Goal: Task Accomplishment & Management: Use online tool/utility

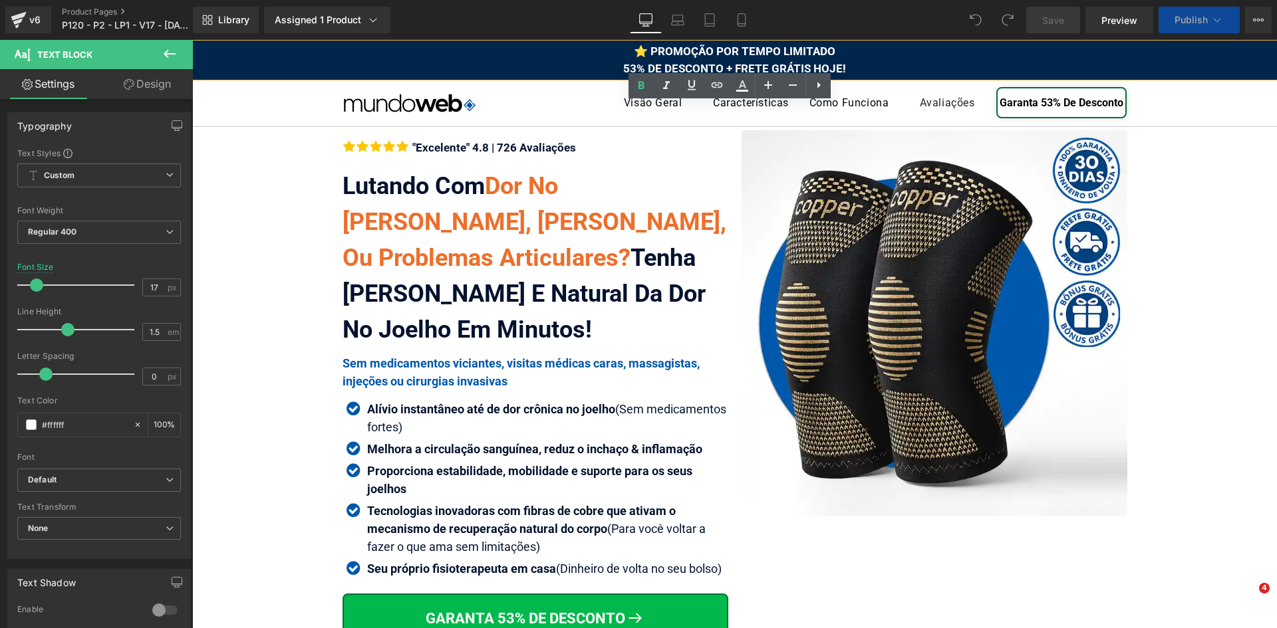
click at [810, 64] on div "⭐ PROMOÇÃO POR TEMPO LIMITADO 53% DE DESCONTO + FRETE GRÁTIS HOJE!" at bounding box center [734, 60] width 1084 height 34
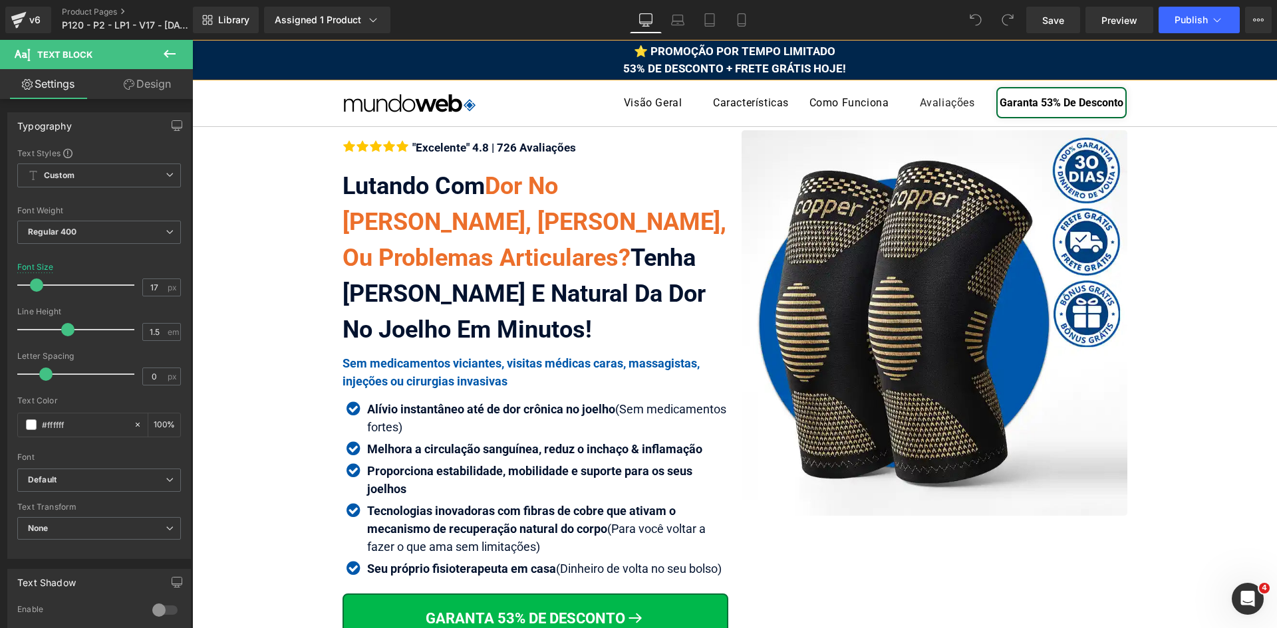
click at [838, 68] on div "⭐ PROMOÇÃO POR TEMPO LIMITADO 53% DE DESCONTO + FRETE GRÁTIS HOJE!" at bounding box center [734, 60] width 1084 height 34
drag, startPoint x: 637, startPoint y: 67, endPoint x: 822, endPoint y: 70, distance: 184.9
click at [822, 70] on span "⭐ PROMOÇÃO POR TEMPO LIMITADO 53% DE DESCONTO + FRETE GRÁTIS" at bounding box center [734, 60] width 201 height 31
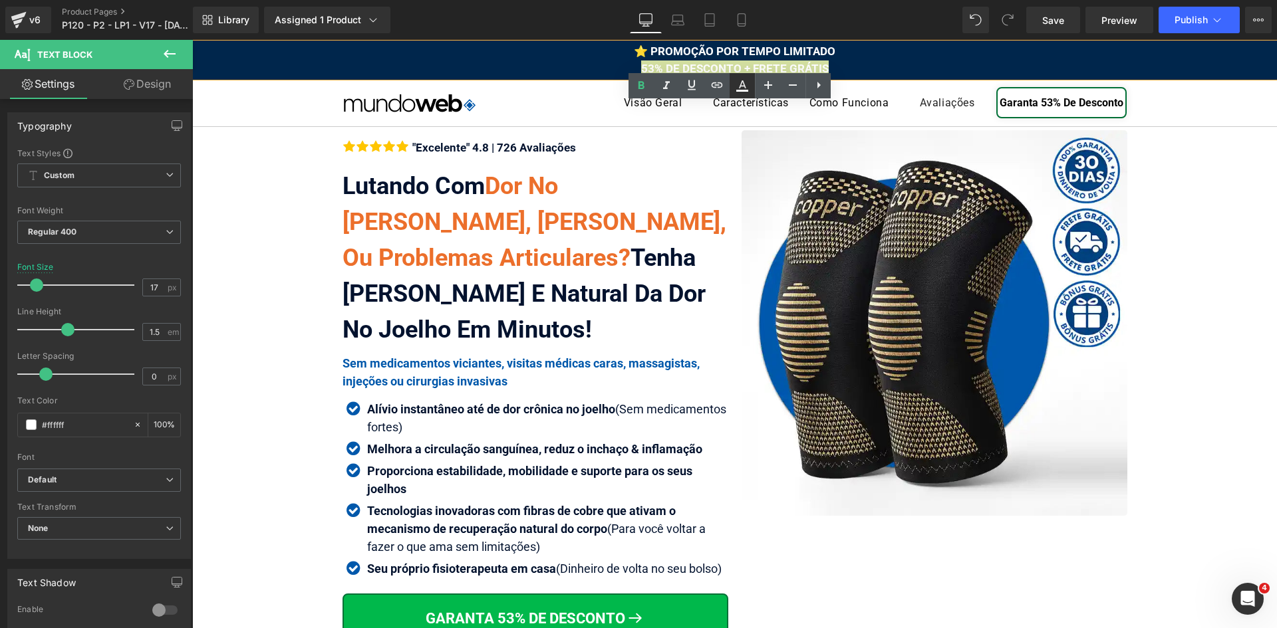
click at [749, 88] on icon at bounding box center [742, 86] width 16 height 16
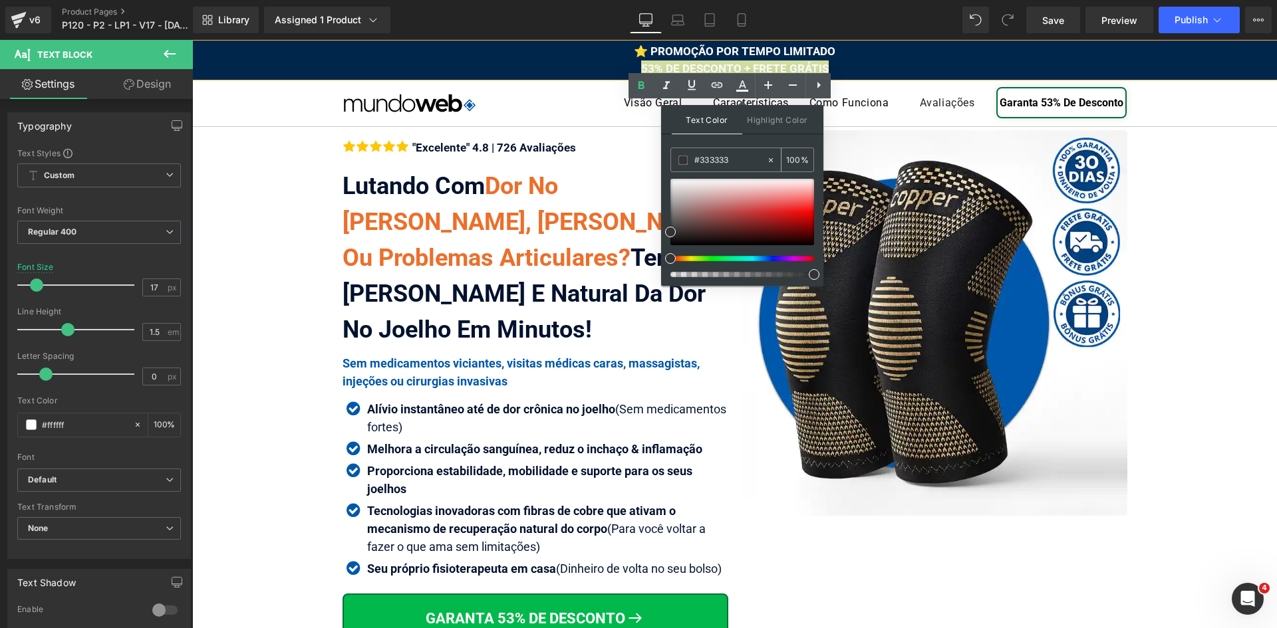
click at [710, 162] on input "#333333" at bounding box center [730, 160] width 72 height 15
paste input "fde730"
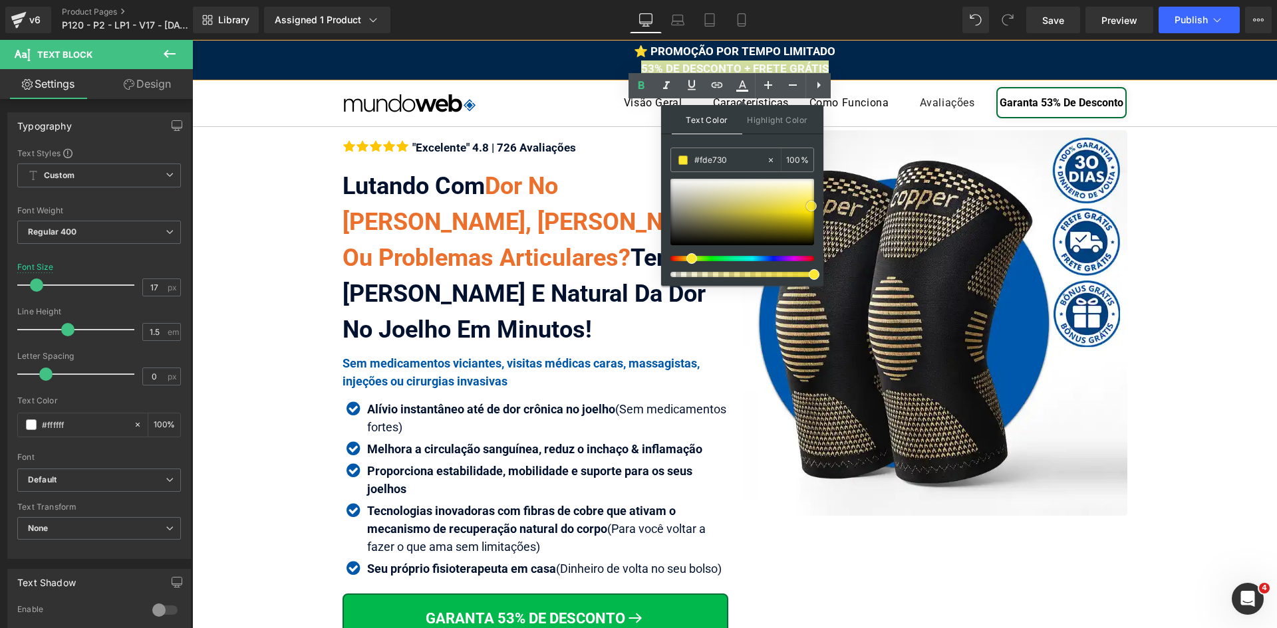
click at [811, 206] on span at bounding box center [811, 206] width 11 height 11
click at [795, 211] on div at bounding box center [742, 212] width 144 height 66
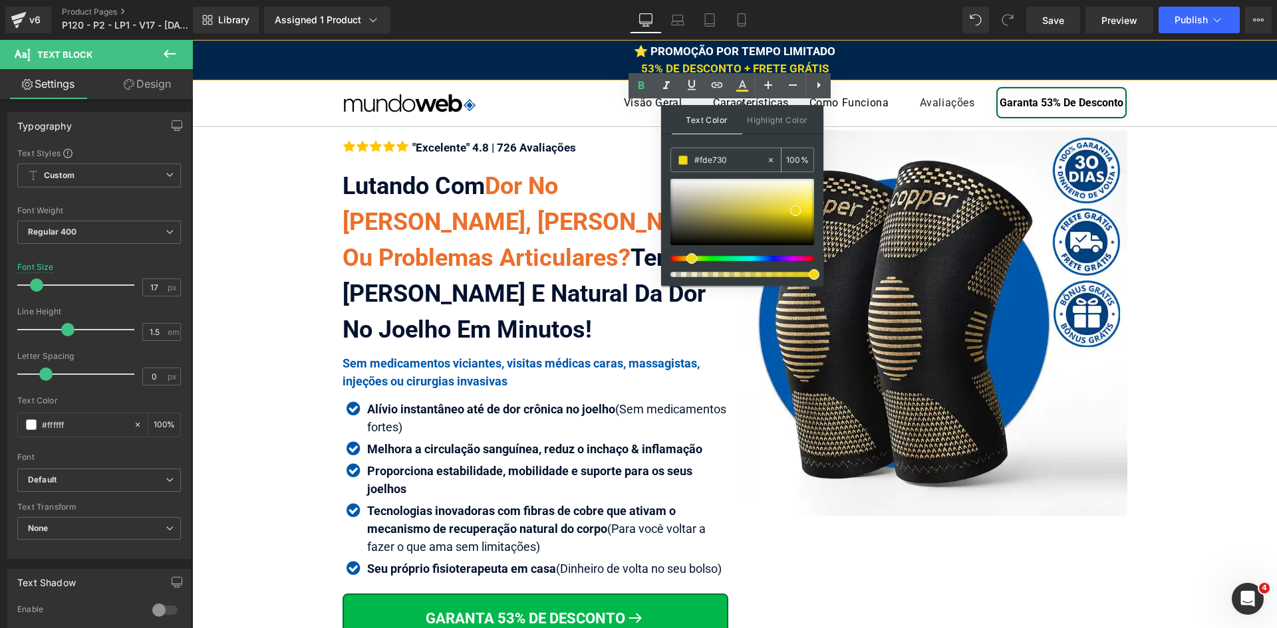
click at [739, 164] on input "#fde730" at bounding box center [730, 160] width 72 height 15
paste input "fde730"
type input "#fde730"
click at [812, 206] on span at bounding box center [811, 206] width 11 height 11
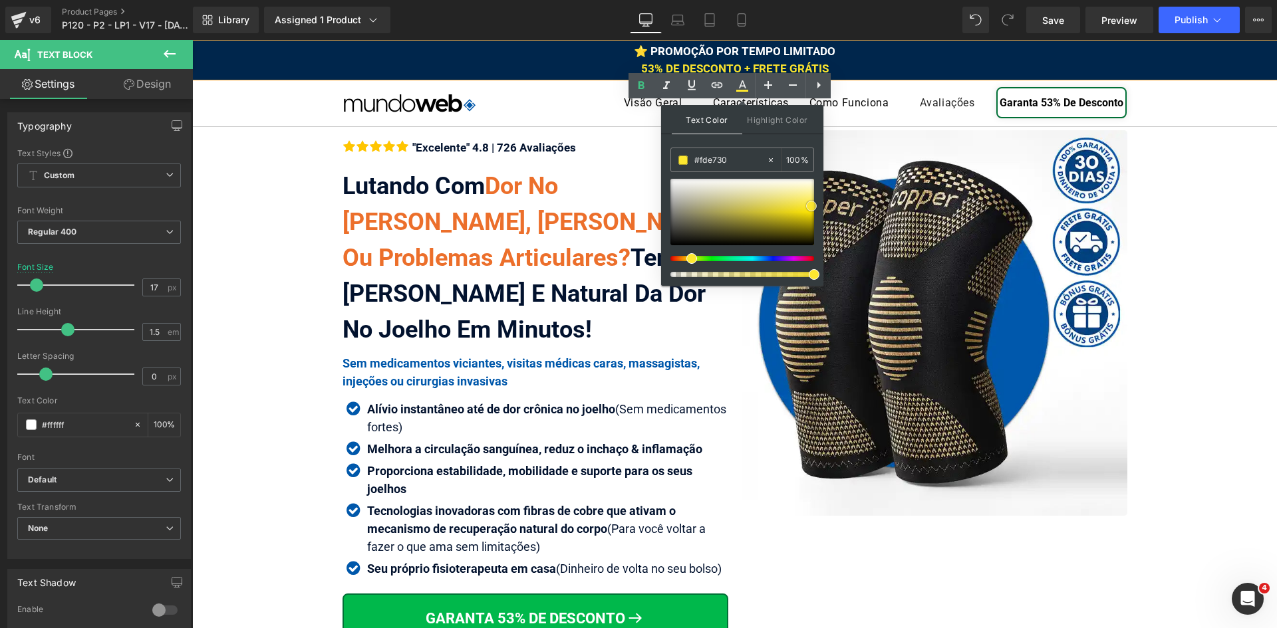
click at [812, 206] on span at bounding box center [811, 206] width 11 height 11
click at [852, 66] on div "⭐ PROMOÇÃO POR TEMPO LIMITADO 53% DE DESCONTO + FRETE GRÁTIS" at bounding box center [734, 60] width 1084 height 34
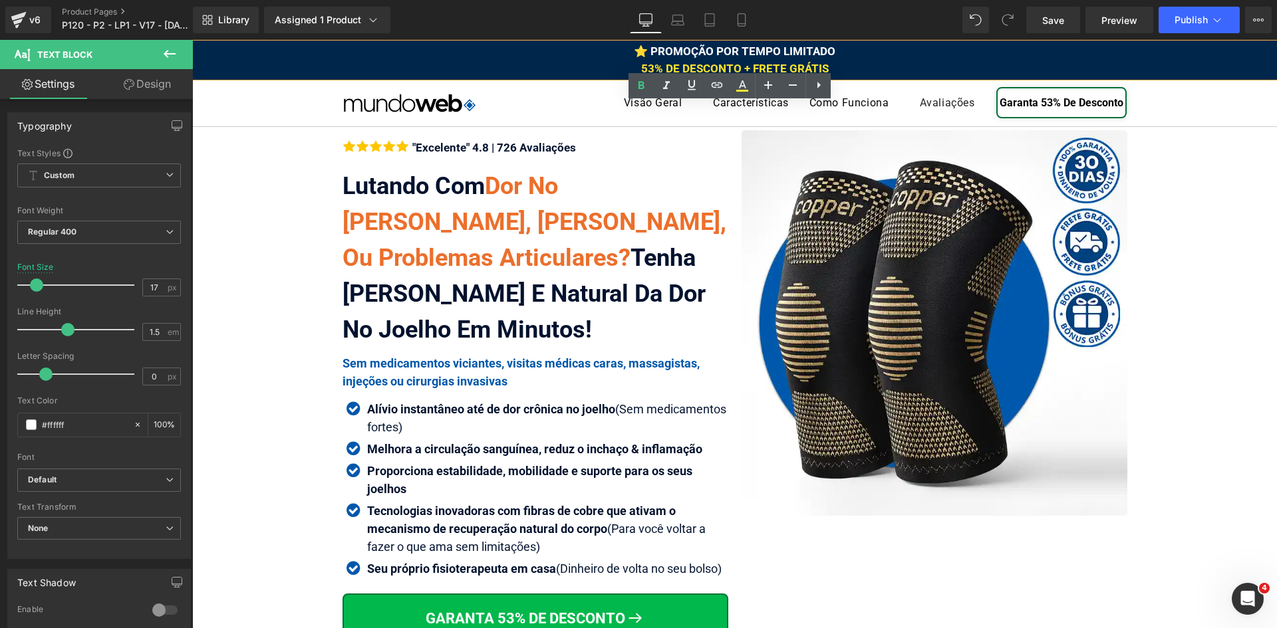
click at [876, 61] on div "⭐ PROMOÇÃO POR TEMPO LIMITADO 53% DE DESCONTO + FRETE GRÁTIS" at bounding box center [734, 60] width 1084 height 34
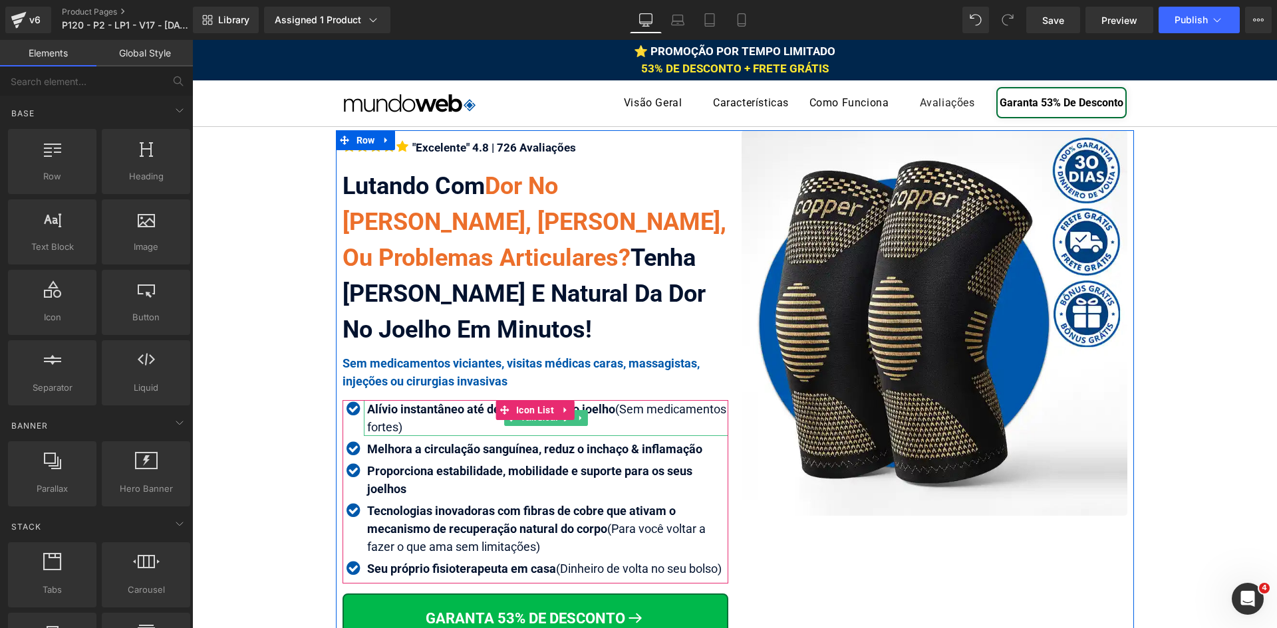
click at [426, 409] on strong "Alívio instantâneo até de dor crônica no joelho" at bounding box center [491, 409] width 248 height 14
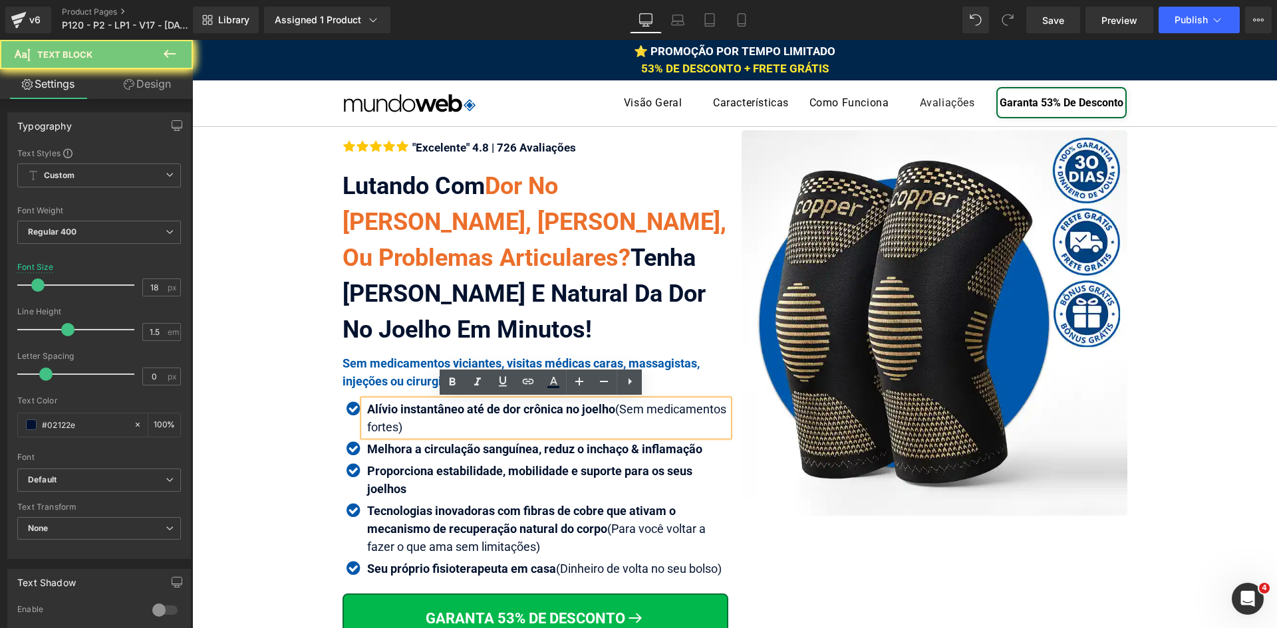
click at [450, 407] on strong "Alívio instantâneo até de dor crônica no joelho" at bounding box center [491, 409] width 248 height 14
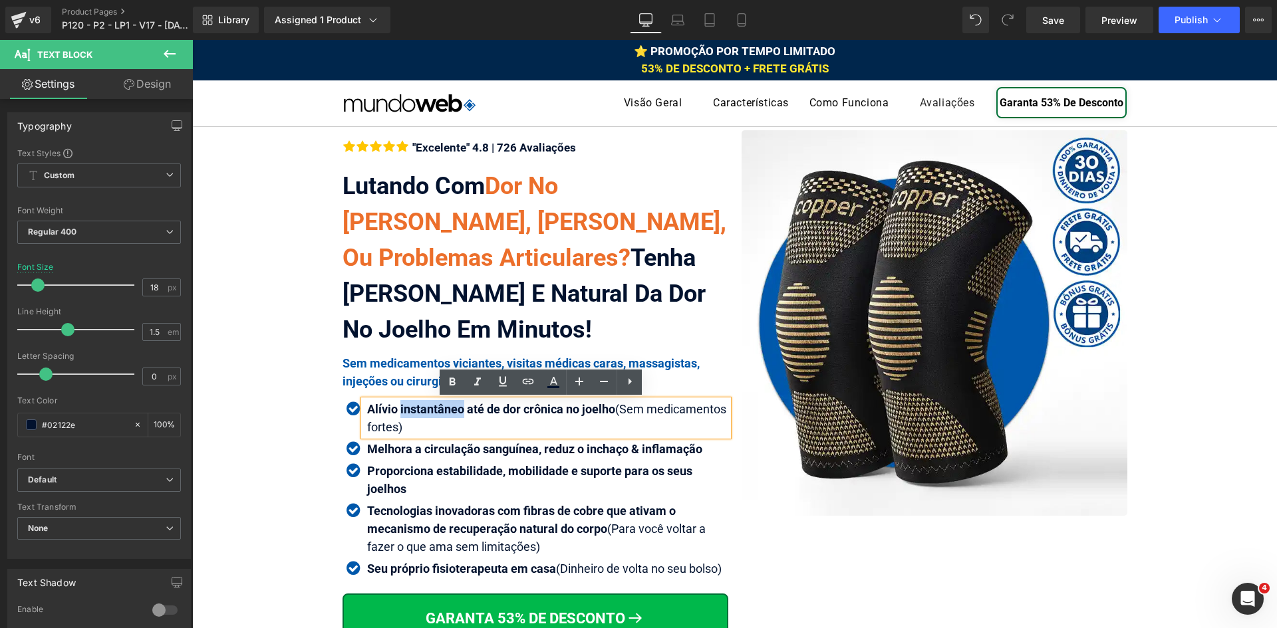
drag, startPoint x: 456, startPoint y: 407, endPoint x: 395, endPoint y: 401, distance: 61.5
click at [395, 402] on strong "Alívio instantâneo até de dor crônica no joelho" at bounding box center [491, 409] width 248 height 14
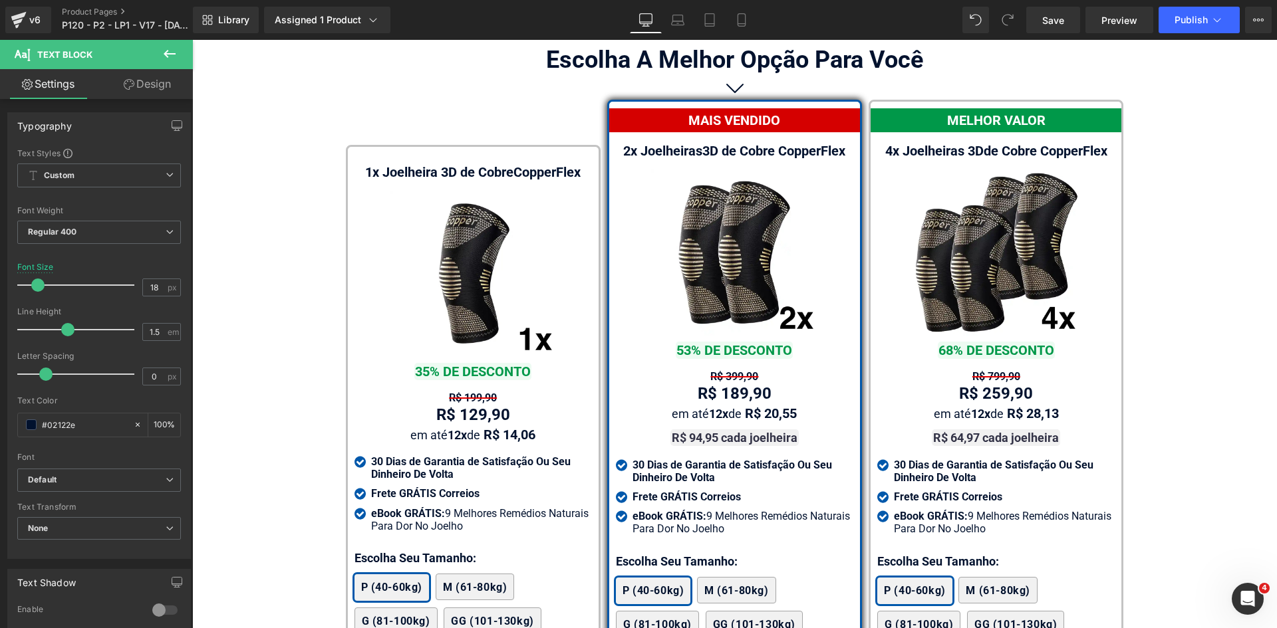
scroll to position [7832, 0]
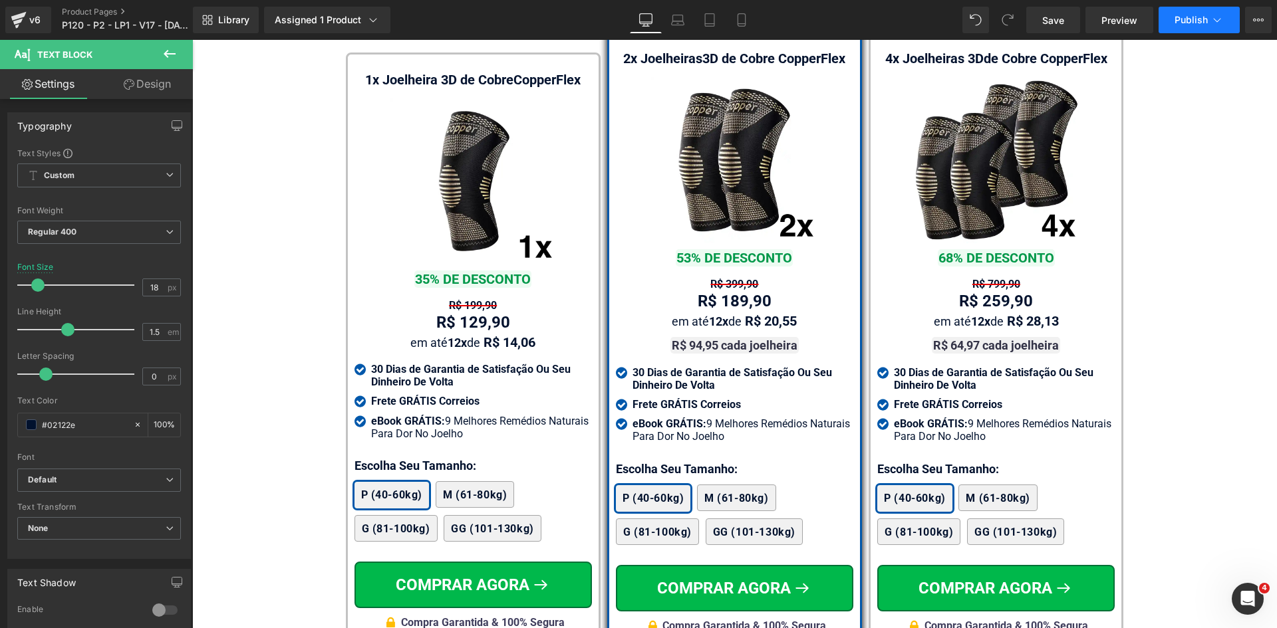
click at [1197, 21] on span "Publish" at bounding box center [1190, 20] width 33 height 11
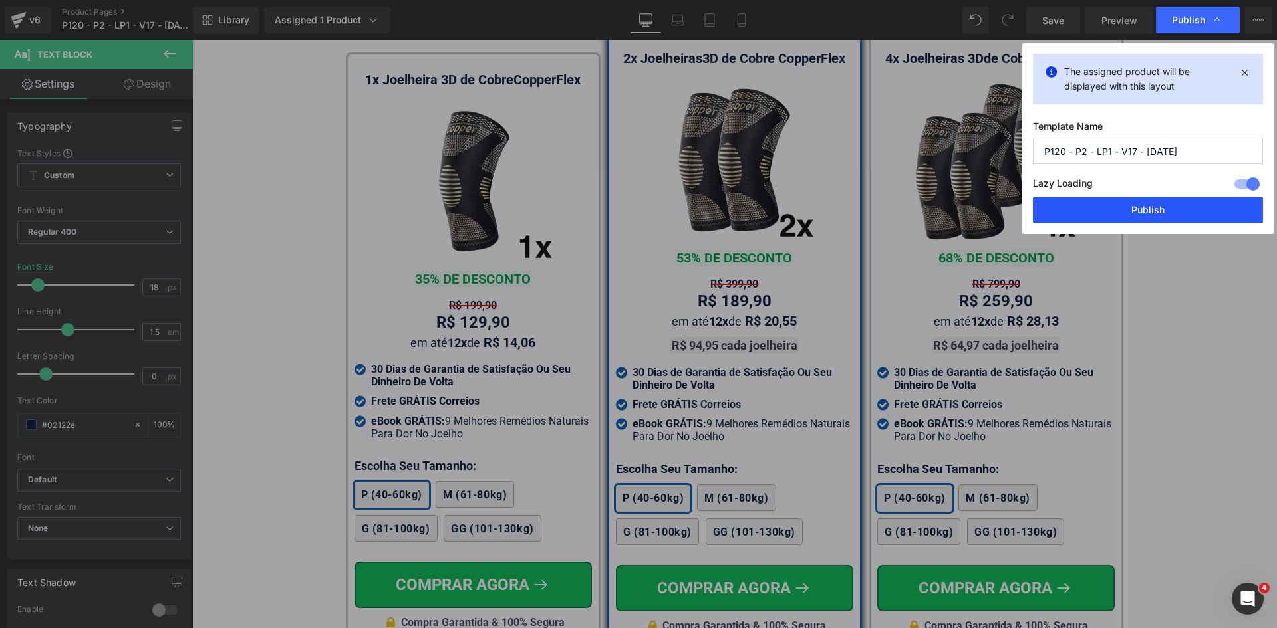
drag, startPoint x: 1162, startPoint y: 207, endPoint x: 958, endPoint y: 166, distance: 208.2
click at [1162, 207] on button "Publish" at bounding box center [1148, 210] width 230 height 27
